Goal: Navigation & Orientation: Find specific page/section

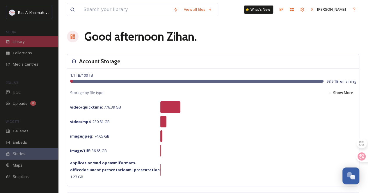
click at [30, 42] on div "Library" at bounding box center [29, 41] width 58 height 11
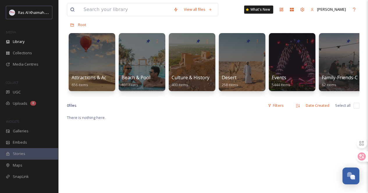
click at [111, 92] on div "Attractions & Activities 656 items Beach & Pool 691 items Culture & History 400…" at bounding box center [213, 63] width 292 height 67
click at [99, 83] on div "Attractions & Activities 656 items" at bounding box center [92, 81] width 42 height 15
click at [91, 58] on div at bounding box center [91, 62] width 47 height 59
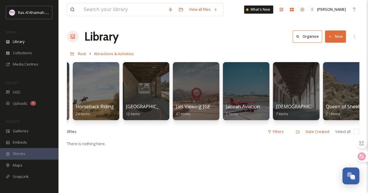
scroll to position [0, 518]
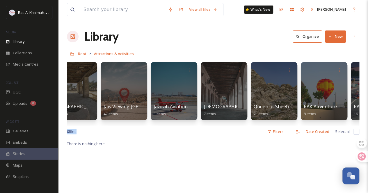
drag, startPoint x: 245, startPoint y: 131, endPoint x: 280, endPoint y: 127, distance: 35.7
click at [288, 129] on div "View all files What's New [PERSON_NAME] Library Organise New Root Attractions &…" at bounding box center [213, 167] width 310 height 334
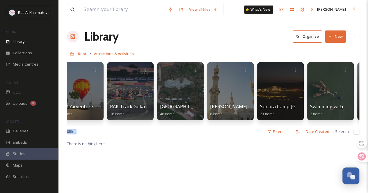
scroll to position [0, 765]
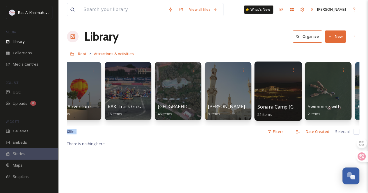
click at [283, 92] on div at bounding box center [277, 91] width 47 height 59
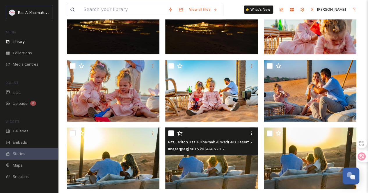
scroll to position [87, 0]
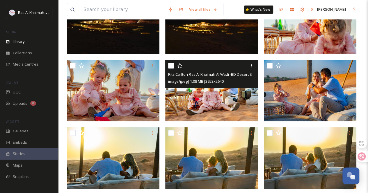
click at [212, 100] on img at bounding box center [211, 91] width 93 height 62
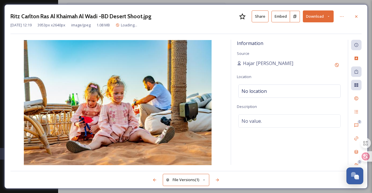
click at [331, 20] on button "Download" at bounding box center [318, 16] width 31 height 12
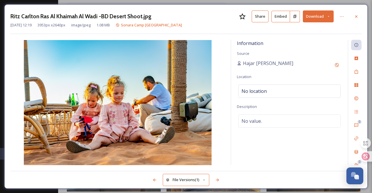
click at [233, 30] on div "Ritz Carlton Ras Al Khaimah Al Wadi -BD Desert Shoot.jpg Share Embed Download […" at bounding box center [185, 22] width 351 height 24
click at [355, 15] on icon at bounding box center [356, 16] width 5 height 5
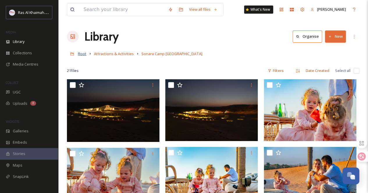
click at [80, 54] on span "Root" at bounding box center [82, 53] width 8 height 5
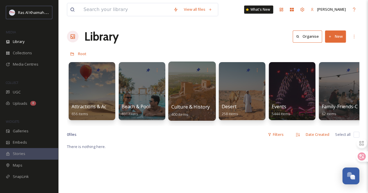
click at [187, 88] on div at bounding box center [191, 91] width 47 height 59
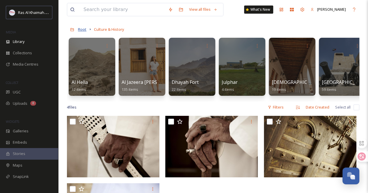
click at [82, 27] on span "Root" at bounding box center [82, 29] width 8 height 5
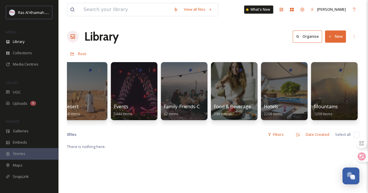
scroll to position [0, 162]
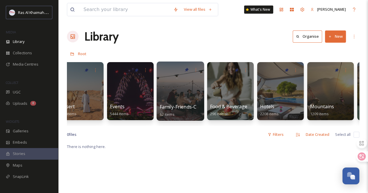
click at [180, 95] on div at bounding box center [180, 91] width 47 height 59
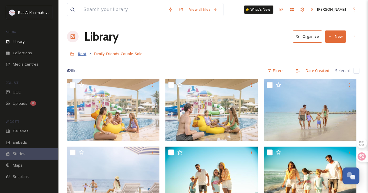
click at [80, 52] on span "Root" at bounding box center [82, 53] width 8 height 5
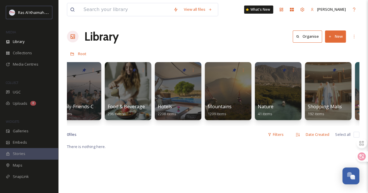
scroll to position [0, 268]
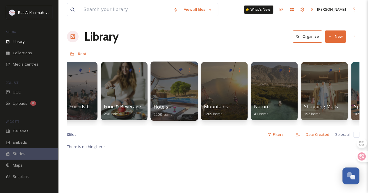
click at [170, 88] on div at bounding box center [173, 91] width 47 height 59
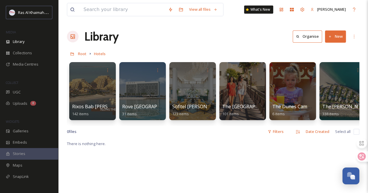
scroll to position [0, 858]
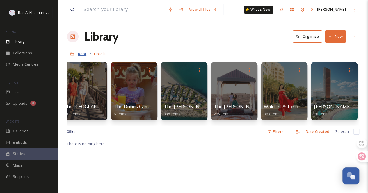
click at [83, 53] on span "Root" at bounding box center [82, 53] width 8 height 5
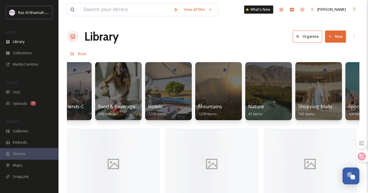
scroll to position [0, 270]
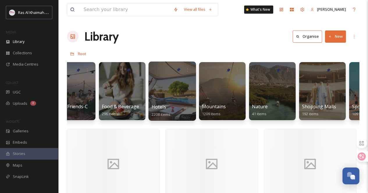
click at [162, 96] on div at bounding box center [171, 91] width 47 height 59
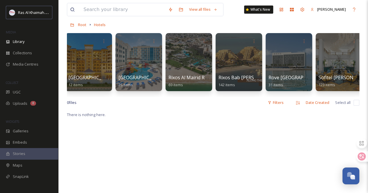
scroll to position [0, 858]
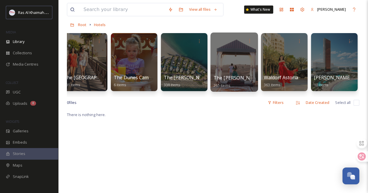
click at [235, 67] on div at bounding box center [233, 62] width 47 height 59
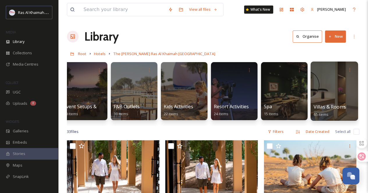
click at [331, 79] on div at bounding box center [333, 91] width 47 height 59
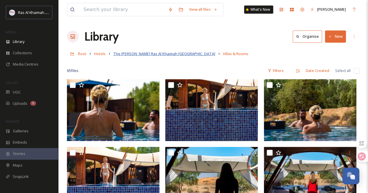
click at [147, 54] on span "The [PERSON_NAME] Ras Al Khaimah [GEOGRAPHIC_DATA]" at bounding box center [164, 53] width 102 height 5
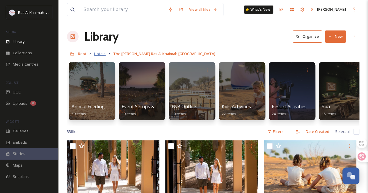
click at [101, 54] on span "Hotels" at bounding box center [100, 53] width 12 height 5
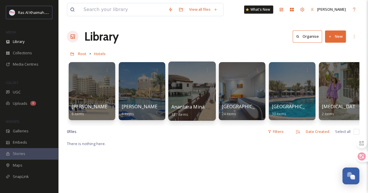
click at [193, 79] on div at bounding box center [191, 91] width 47 height 59
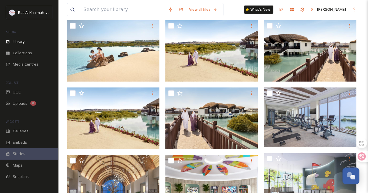
scroll to position [4, 0]
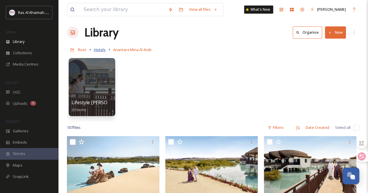
click at [99, 50] on span "Hotels" at bounding box center [100, 49] width 12 height 5
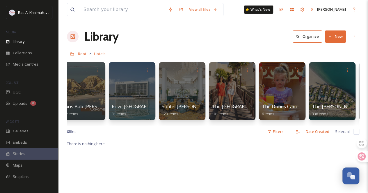
scroll to position [0, 719]
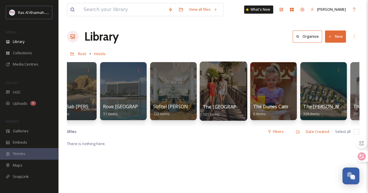
click at [215, 83] on div at bounding box center [223, 91] width 47 height 59
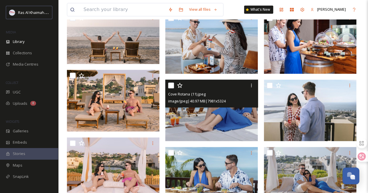
scroll to position [283, 0]
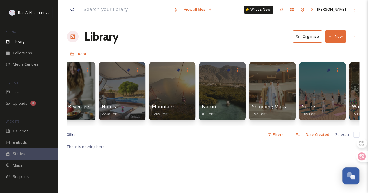
scroll to position [0, 313]
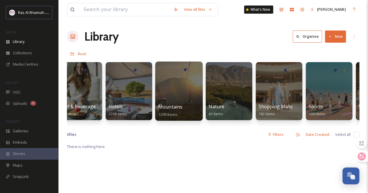
click at [174, 101] on div at bounding box center [178, 91] width 47 height 59
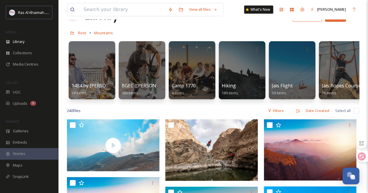
scroll to position [29, 0]
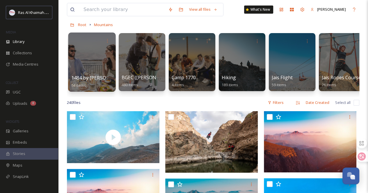
click at [83, 77] on span "1484 by [PERSON_NAME]" at bounding box center [99, 78] width 56 height 6
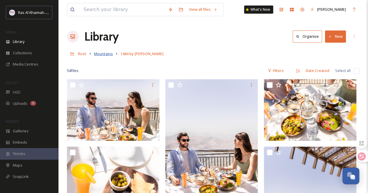
click at [103, 55] on span "Mountains" at bounding box center [103, 53] width 19 height 5
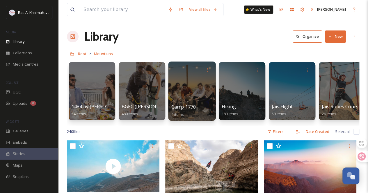
click at [195, 95] on div at bounding box center [191, 91] width 47 height 59
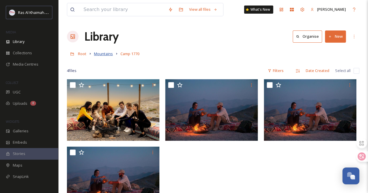
click at [102, 54] on span "Mountains" at bounding box center [103, 53] width 19 height 5
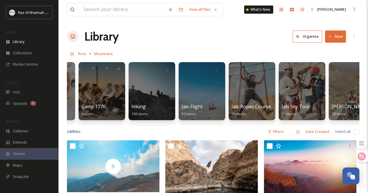
scroll to position [0, 92]
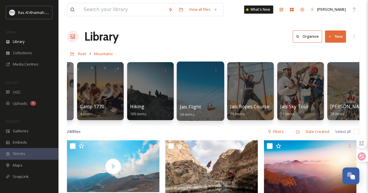
click at [202, 93] on div at bounding box center [200, 91] width 47 height 59
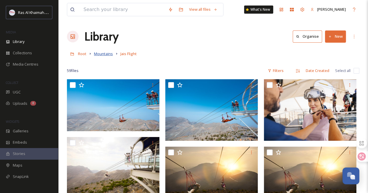
click at [105, 56] on span "Mountains" at bounding box center [103, 53] width 19 height 5
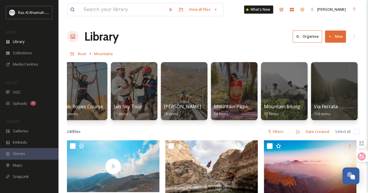
click at [80, 57] on div "Root Mountains" at bounding box center [213, 53] width 292 height 11
click at [80, 55] on span "Root" at bounding box center [82, 53] width 8 height 5
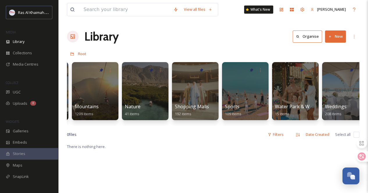
scroll to position [0, 398]
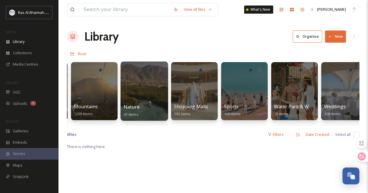
click at [140, 87] on div at bounding box center [143, 91] width 47 height 59
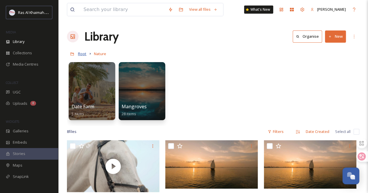
click at [79, 54] on span "Root" at bounding box center [82, 53] width 8 height 5
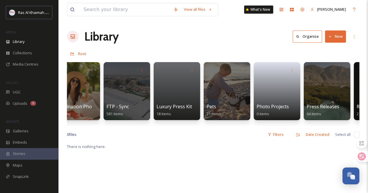
scroll to position [0, 917]
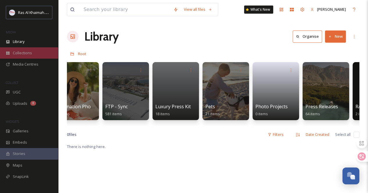
click at [29, 49] on div "Collections" at bounding box center [29, 52] width 58 height 11
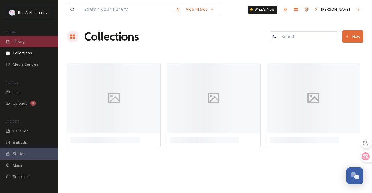
click at [23, 41] on span "Library" at bounding box center [19, 42] width 12 height 6
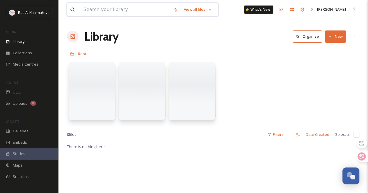
click at [129, 3] on input at bounding box center [126, 9] width 90 height 13
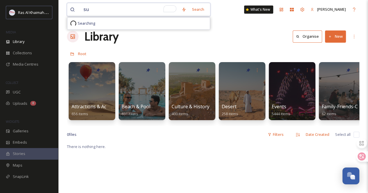
type input "s"
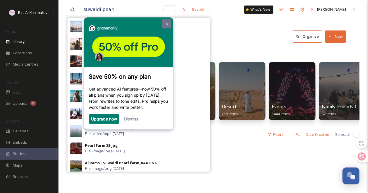
click at [170, 24] on link at bounding box center [166, 23] width 9 height 9
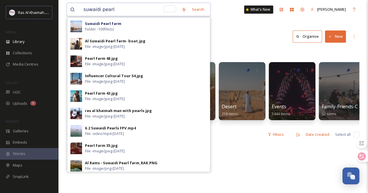
click at [143, 11] on input "suwaidi pearl" at bounding box center [130, 9] width 98 height 13
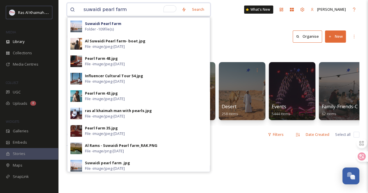
drag, startPoint x: 128, startPoint y: 10, endPoint x: 76, endPoint y: 9, distance: 51.8
click at [76, 9] on div "suwaidi pearl farm" at bounding box center [124, 9] width 109 height 13
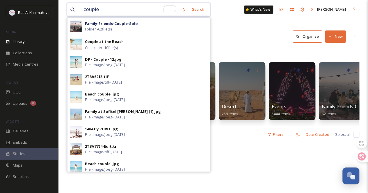
drag, startPoint x: 116, startPoint y: 10, endPoint x: 85, endPoint y: 7, distance: 31.0
click at [85, 7] on input "couple" at bounding box center [130, 9] width 98 height 13
type input "c"
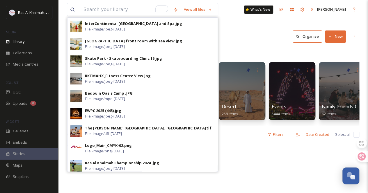
click at [241, 36] on div "Library Organise New" at bounding box center [213, 36] width 292 height 17
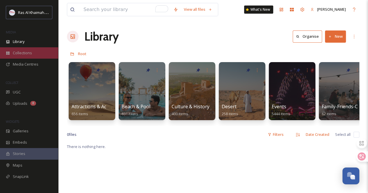
click at [37, 50] on div "Collections" at bounding box center [29, 52] width 58 height 11
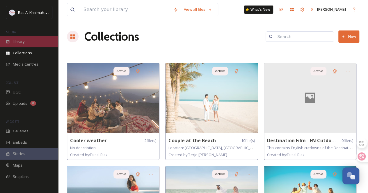
click at [27, 41] on div "Library" at bounding box center [29, 41] width 58 height 11
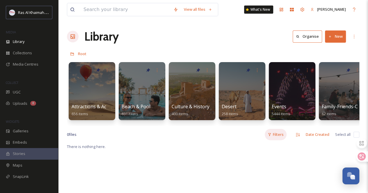
click at [277, 139] on div "Filters" at bounding box center [276, 134] width 22 height 11
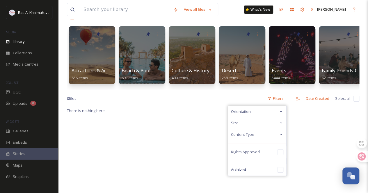
scroll to position [58, 0]
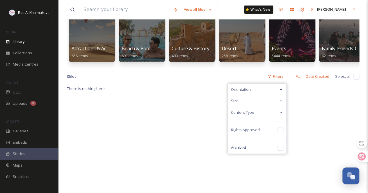
click at [281, 115] on icon at bounding box center [281, 112] width 5 height 5
click at [282, 92] on icon at bounding box center [281, 90] width 5 height 5
click at [276, 141] on div "Size" at bounding box center [257, 135] width 58 height 11
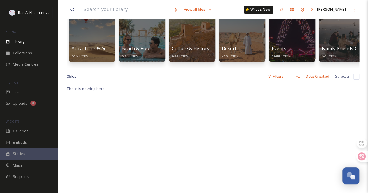
click at [195, 77] on div "0 file s Filters Date Created Select all" at bounding box center [213, 76] width 292 height 11
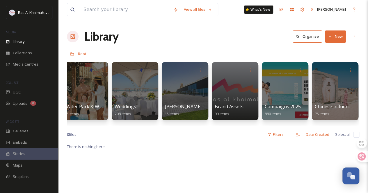
scroll to position [0, 1109]
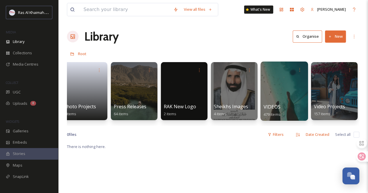
click at [276, 85] on div at bounding box center [283, 91] width 47 height 59
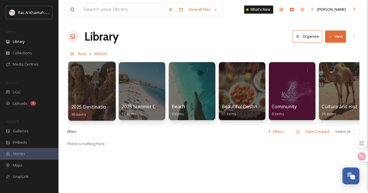
click at [94, 88] on div at bounding box center [91, 91] width 47 height 59
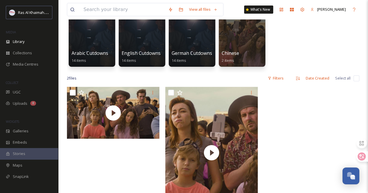
scroll to position [58, 0]
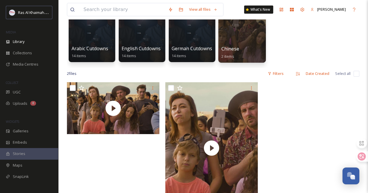
click at [241, 43] on div at bounding box center [241, 32] width 47 height 59
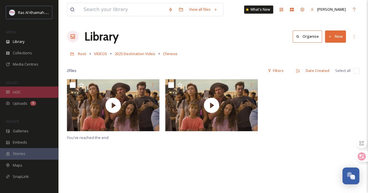
click at [14, 95] on span "UGC" at bounding box center [17, 93] width 8 height 6
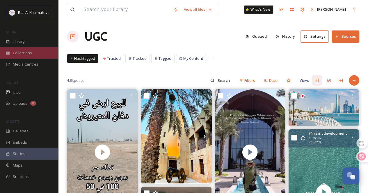
click at [25, 49] on div "Collections" at bounding box center [29, 52] width 58 height 11
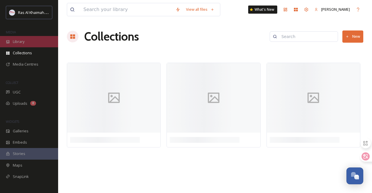
click at [26, 39] on div "Library" at bounding box center [29, 41] width 58 height 11
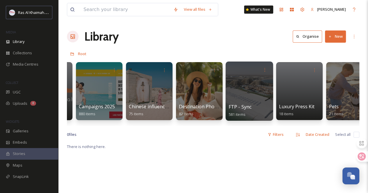
scroll to position [0, 794]
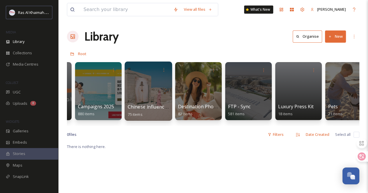
click at [146, 89] on div at bounding box center [148, 91] width 47 height 59
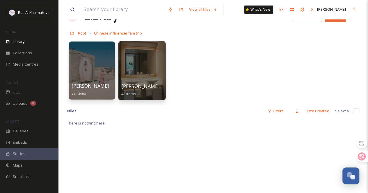
scroll to position [29, 0]
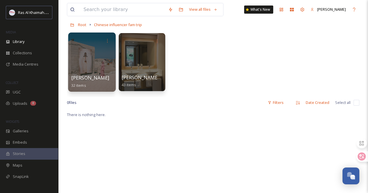
click at [95, 63] on div at bounding box center [91, 62] width 47 height 59
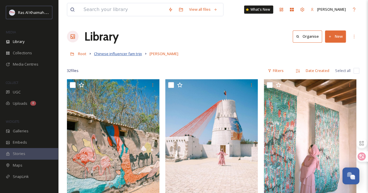
click at [102, 54] on span "Chinese influencer fam trip" at bounding box center [118, 53] width 48 height 5
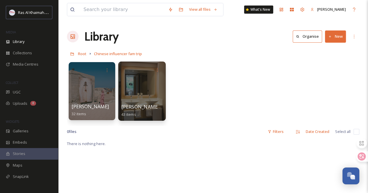
click at [151, 93] on div at bounding box center [141, 91] width 47 height 59
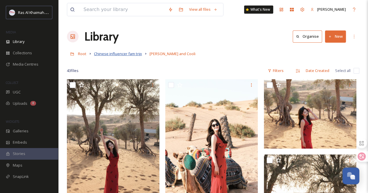
click at [111, 55] on span "Chinese influencer fam trip" at bounding box center [118, 53] width 48 height 5
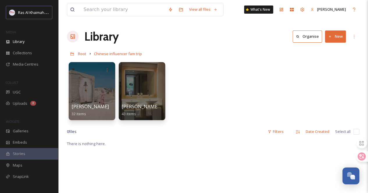
click at [202, 70] on div "[PERSON_NAME] 32 items [PERSON_NAME] and [PERSON_NAME] 43 items" at bounding box center [213, 92] width 292 height 67
click at [28, 54] on span "Collections" at bounding box center [22, 53] width 19 height 6
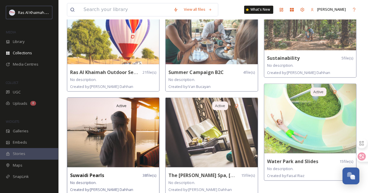
scroll to position [553, 0]
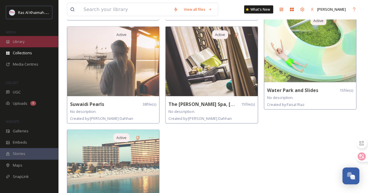
click at [22, 39] on span "Library" at bounding box center [19, 42] width 12 height 6
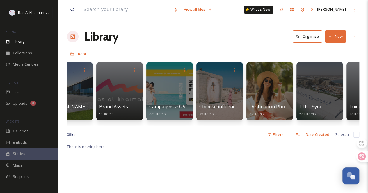
scroll to position [0, 704]
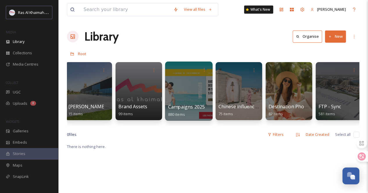
click at [180, 87] on div at bounding box center [188, 91] width 47 height 59
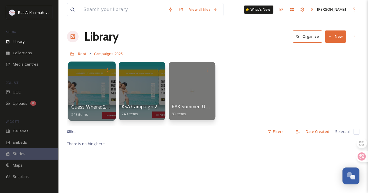
click at [91, 79] on div at bounding box center [91, 91] width 47 height 59
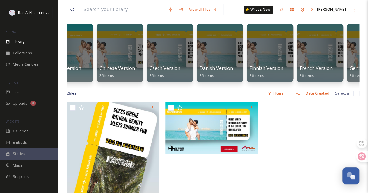
scroll to position [29, 0]
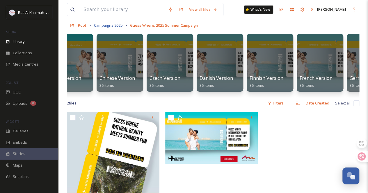
click at [108, 25] on span "Campaigns 2025" at bounding box center [108, 25] width 29 height 5
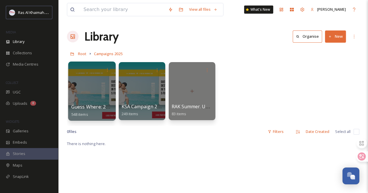
click at [93, 89] on div at bounding box center [91, 91] width 47 height 59
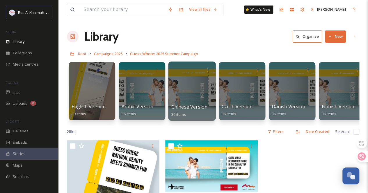
click at [196, 78] on div at bounding box center [191, 91] width 47 height 59
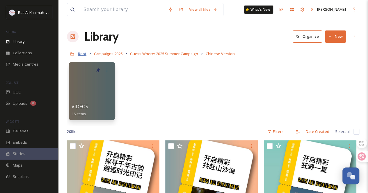
click at [83, 53] on span "Root" at bounding box center [82, 53] width 8 height 5
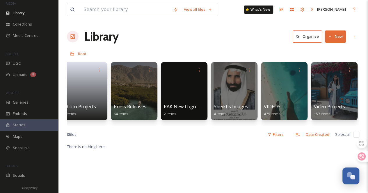
scroll to position [29, 0]
